Goal: Obtain resource: Download file/media

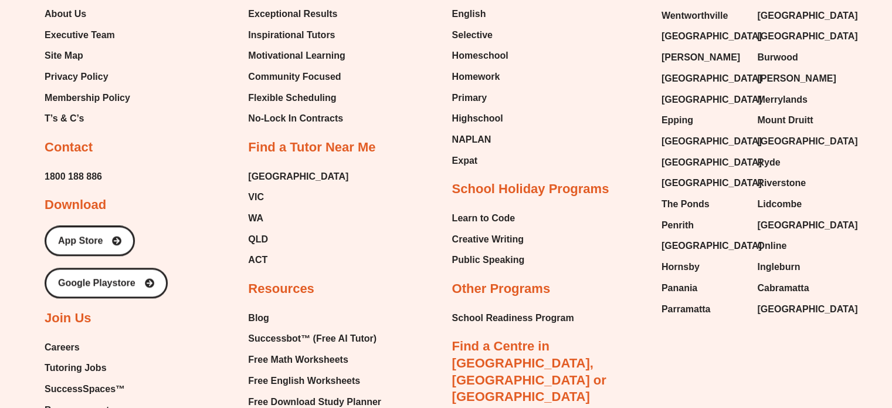
scroll to position [6600, 0]
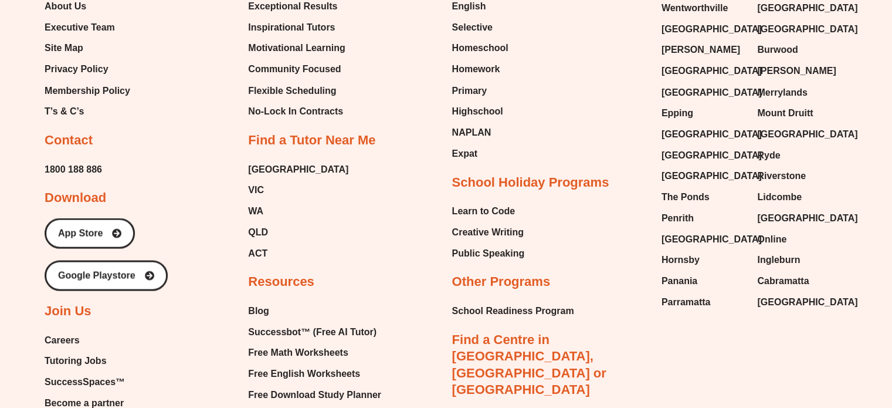
click at [285, 364] on span "Free English Worksheets" at bounding box center [304, 373] width 112 height 18
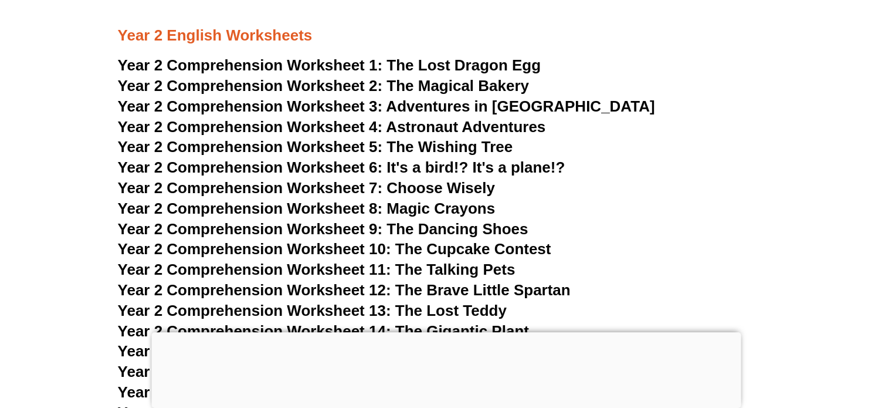
scroll to position [2808, 0]
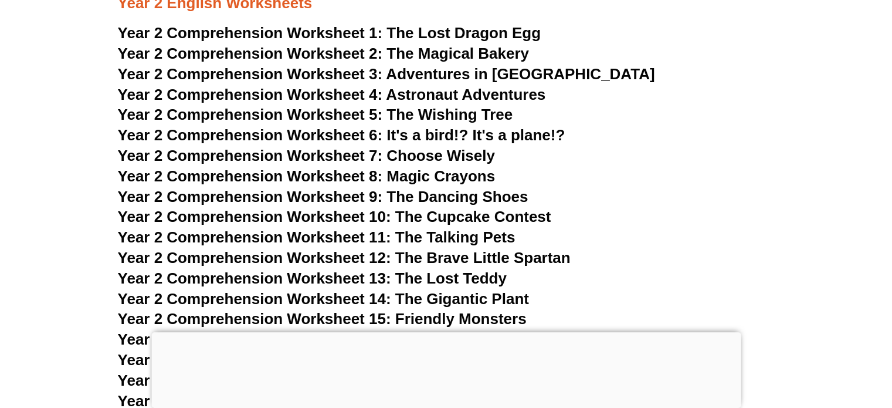
click at [433, 133] on span "Year 2 Comprehension Worksheet 6: It's a bird!? It's a plane!?" at bounding box center [342, 135] width 448 height 18
